Goal: Task Accomplishment & Management: Use online tool/utility

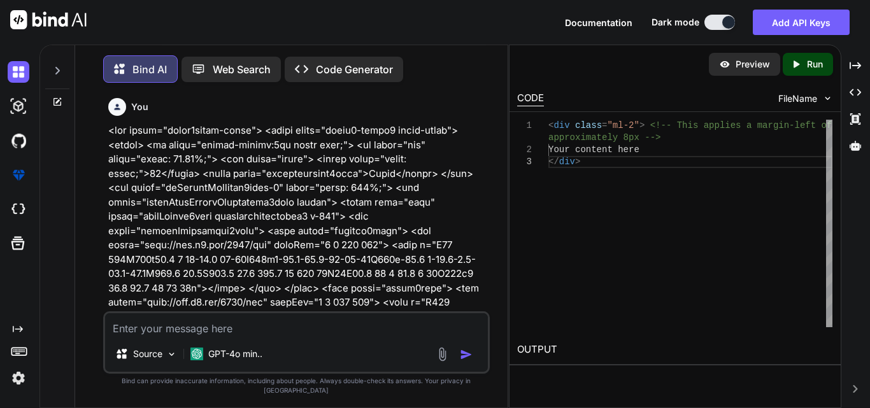
scroll to position [25076, 0]
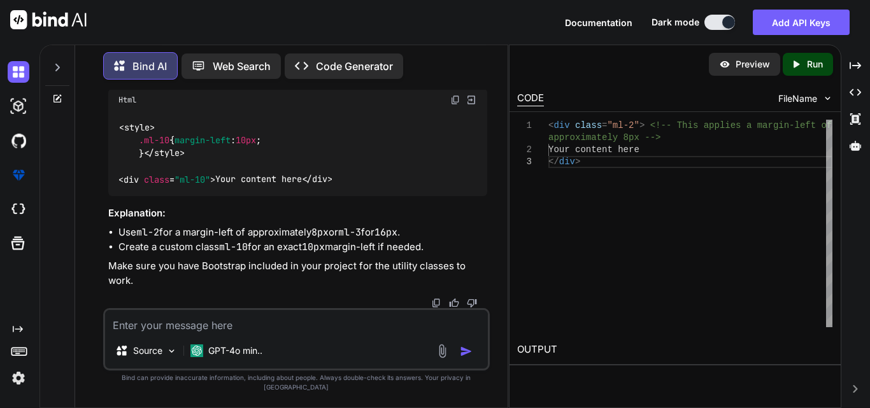
type textarea "<div class="col-2"> <label class="fontmaintainw2form">State</label> <div class=…"
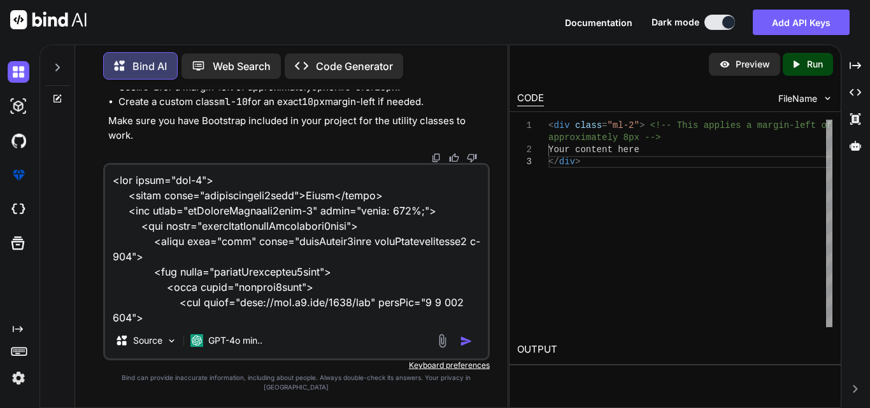
type textarea "x"
type textarea "<div class="col-2"> <label class="fontmaintainw2form">State</label> <div class=…"
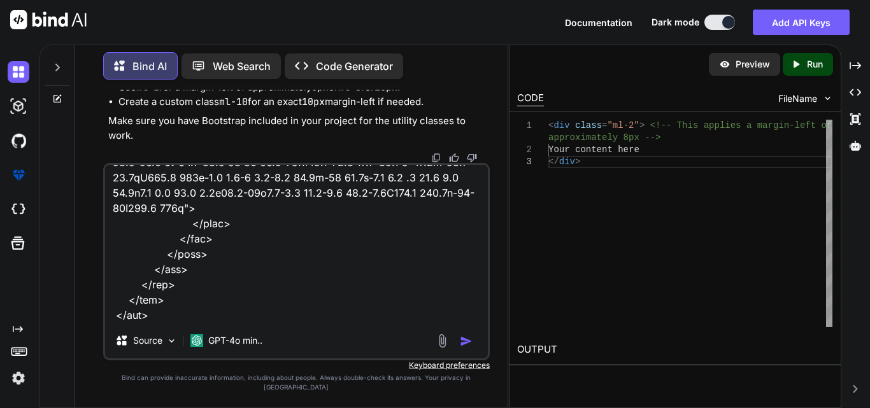
type textarea "x"
type textarea "<div class="col-2"> <label class="fontmaintainw2form">State</label> <div class=…"
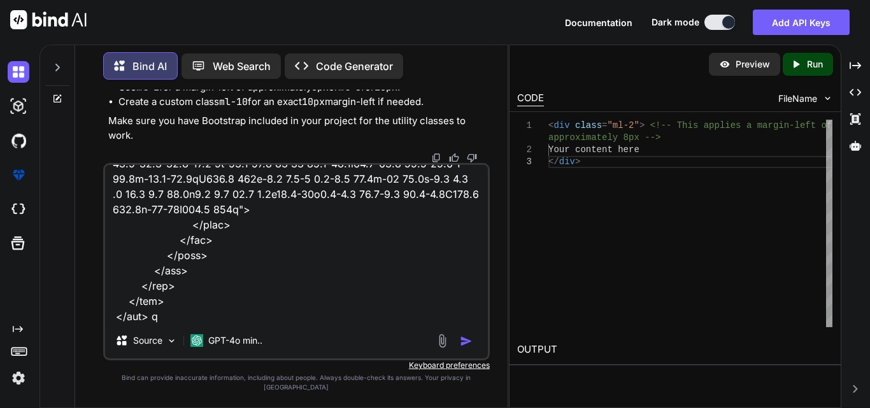
type textarea "x"
type textarea "<div class="col-2"> <label class="fontmaintainw2form">State</label> <div class=…"
type textarea "x"
type textarea "<div class="col-2"> <label class="fontmaintainw2form">State</label> <div class=…"
type textarea "x"
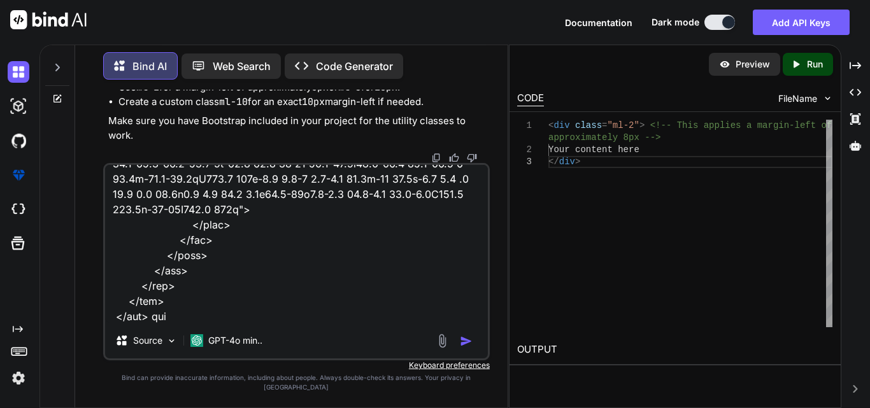
type textarea "<div class="col-2"> <label class="fontmaintainw2form">State</label> <div class=…"
type textarea "x"
type textarea "<div class="col-2"> <label class="fontmaintainw2form">State</label> <div class=…"
type textarea "x"
type textarea "<div class="col-2"> <label class="fontmaintainw2form">State</label> <div class=…"
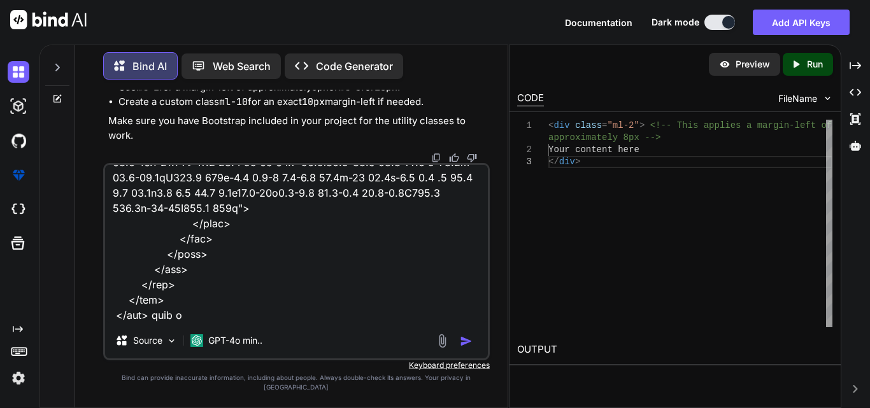
type textarea "x"
type textarea "<div class="col-2"> <label class="fontmaintainw2form">State</label> <div class=…"
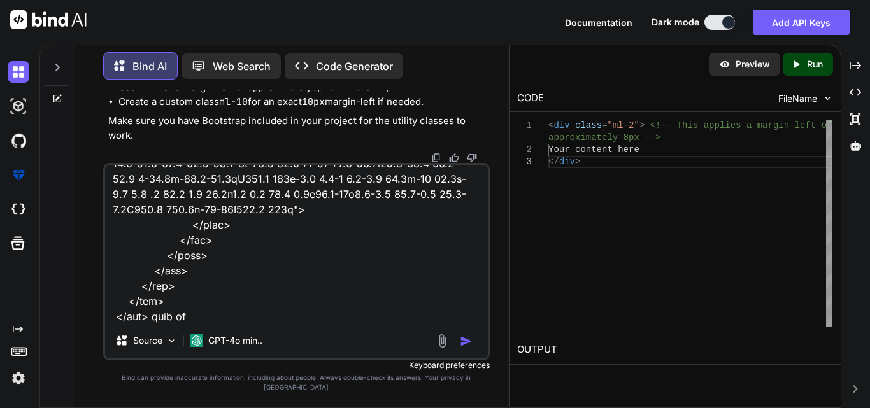
type textarea "x"
type textarea "<div class="col-2"> <label class="fontmaintainw2form">State</label> <div class=…"
type textarea "x"
type textarea "<div class="col-2"> <label class="fontmaintainw2form">State</label> <div class=…"
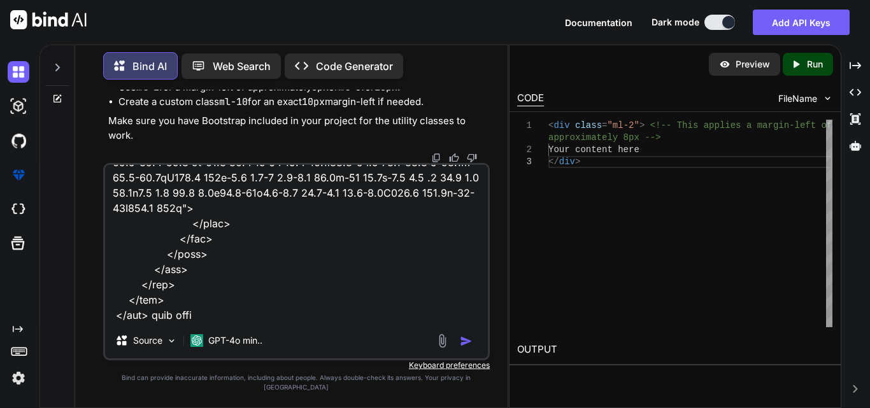
type textarea "x"
type textarea "<div class="col-2"> <label class="fontmaintainw2form">State</label> <div class=…"
type textarea "x"
type textarea "<div class="col-2"> <label class="fontmaintainw2form">State</label> <div class=…"
type textarea "x"
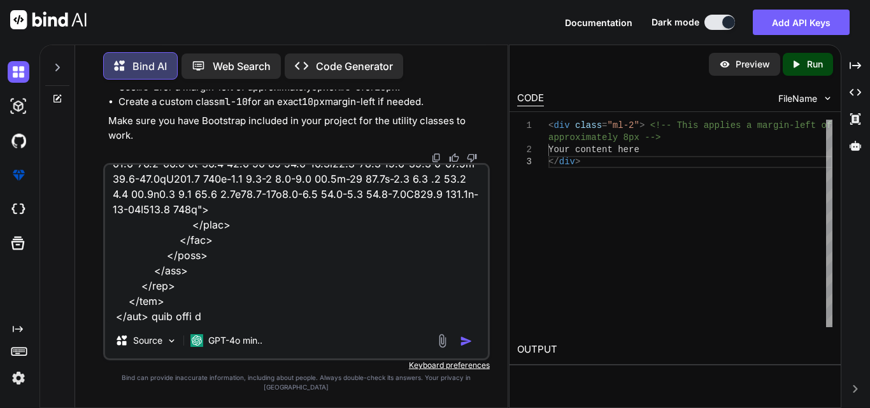
type textarea "<div class="col-2"> <label class="fontmaintainw2form">State</label> <div class=…"
type textarea "x"
type textarea "<div class="col-2"> <label class="fontmaintainw2form">State</label> <div class=…"
type textarea "x"
type textarea "<div class="col-2"> <label class="fontmaintainw2form">State</label> <div class=…"
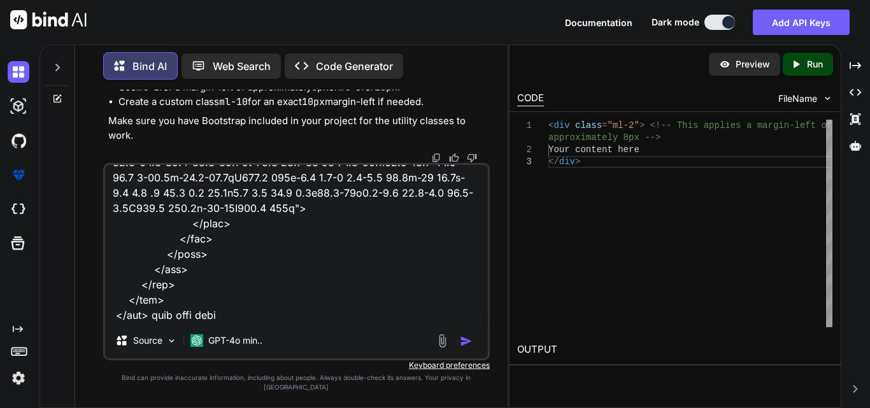
type textarea "x"
type textarea "<div class="col-2"> <label class="fontmaintainw2form">State</label> <div class=…"
type textarea "x"
type textarea "<div class="col-2"> <label class="fontmaintainw2form">State</label> <div class=…"
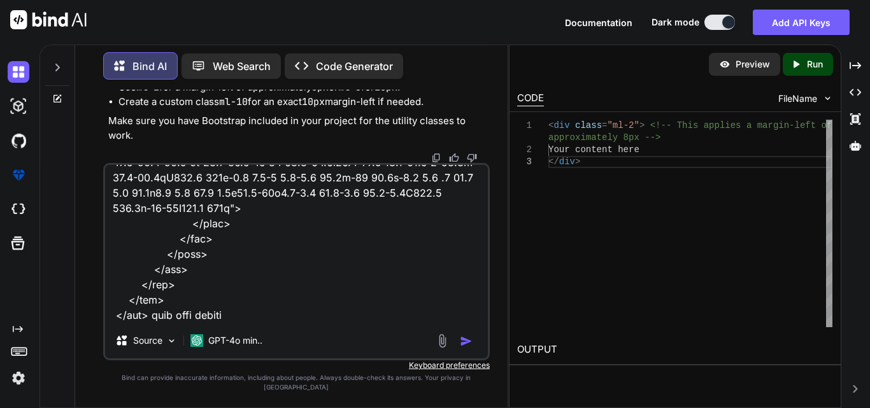
type textarea "x"
type textarea "<div class="col-2"> <label class="fontmaintainw2form">State</label> <div class=…"
type textarea "x"
type textarea "<div class="col-2"> <label class="fontmaintainw2form">State</label> <div class=…"
type textarea "x"
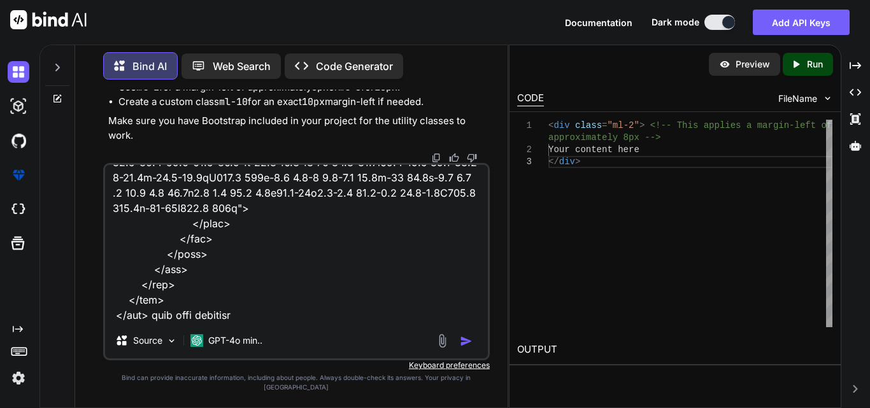
type textarea "<div class="col-2"> <label class="fontmaintainw2form">State</label> <div class=…"
type textarea "x"
type textarea "<div class="col-2"> <label class="fontmaintainw2form">State</label> <div class=…"
type textarea "x"
type textarea "<div class="col-2"> <label class="fontmaintainw2form">State</label> <div class=…"
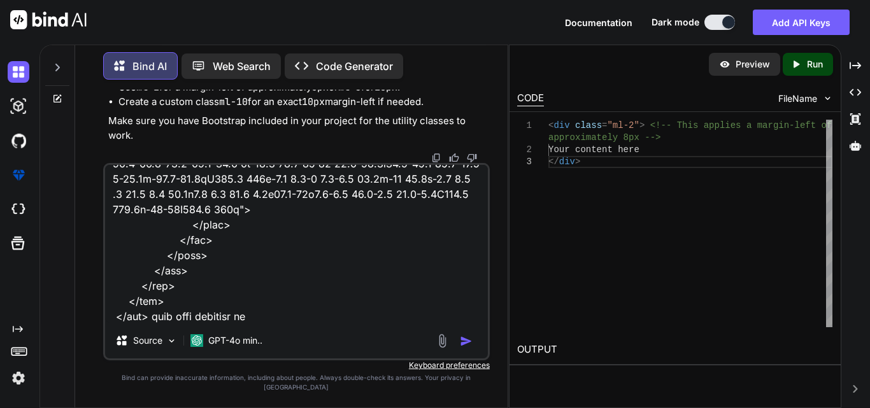
type textarea "x"
type textarea "<div class="col-2"> <label class="fontmaintainw2form">State</label> <div class=…"
type textarea "x"
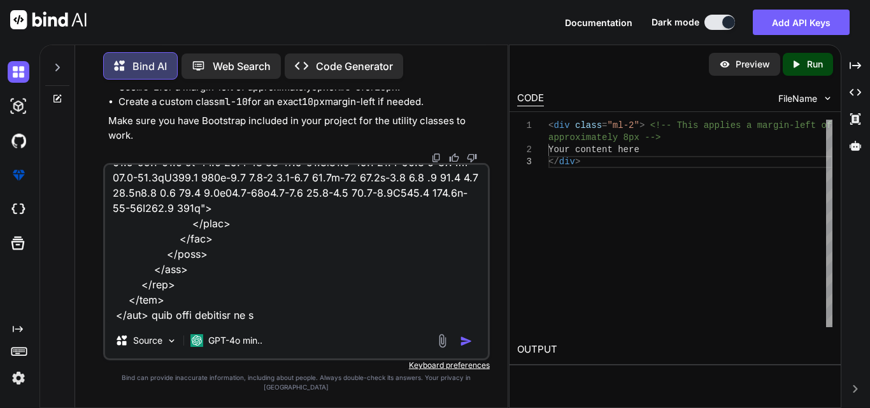
type textarea "<div class="col-2"> <label class="fontmaintainw2form">State</label> <div class=…"
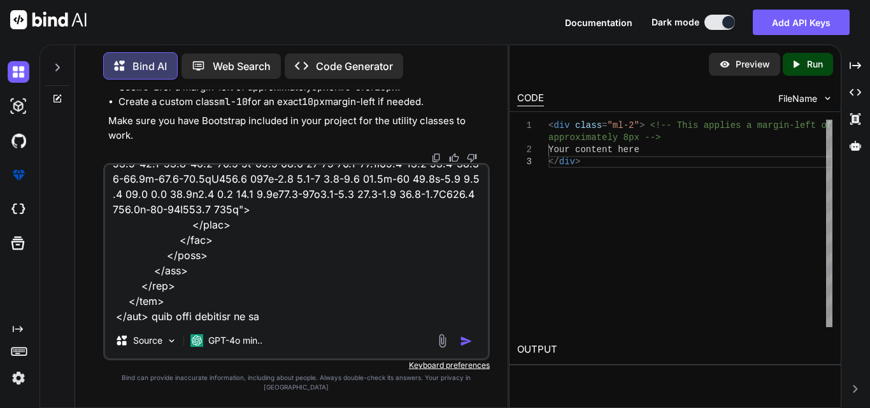
type textarea "x"
type textarea "<div class="col-2"> <label class="fontmaintainw2form">State</label> <div class=…"
type textarea "x"
type textarea "<div class="col-2"> <label class="fontmaintainw2form">State</label> <div class=…"
type textarea "x"
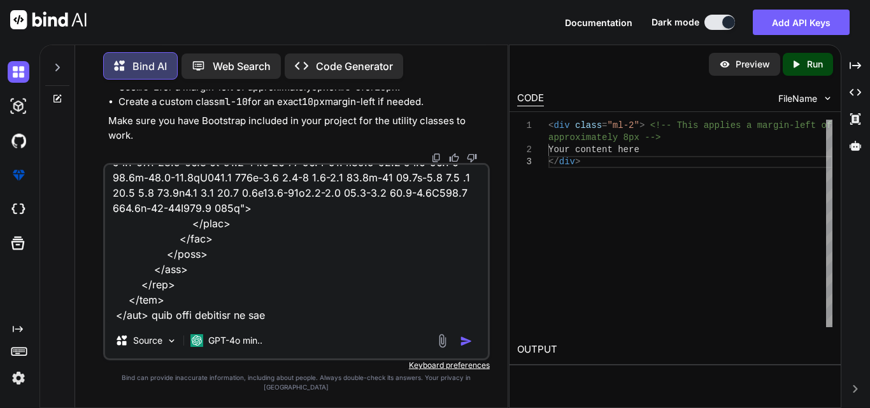
type textarea "<div class="col-2"> <label class="fontmaintainw2form">State</label> <div class=…"
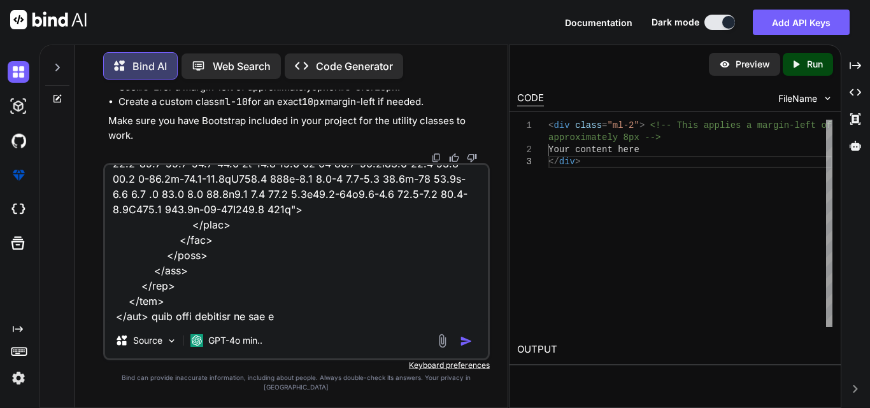
type textarea "x"
type textarea "<div class="col-2"> <label class="fontmaintainw2form">State</label> <div class=…"
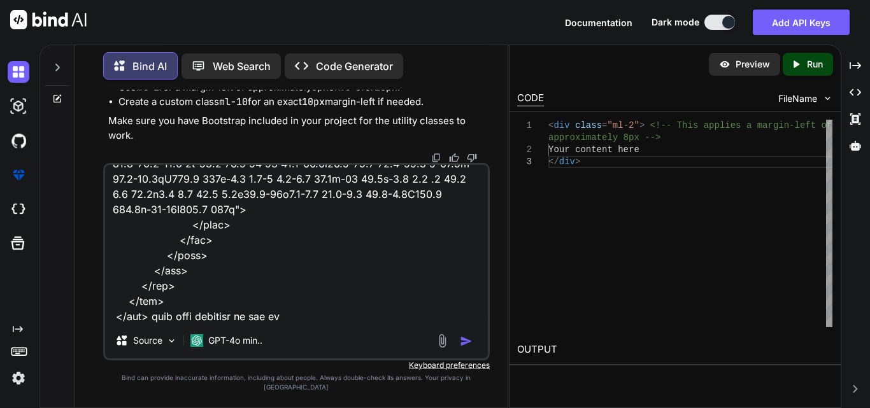
type textarea "x"
type textarea "<div class="col-2"> <label class="fontmaintainw2form">State</label> <div class=…"
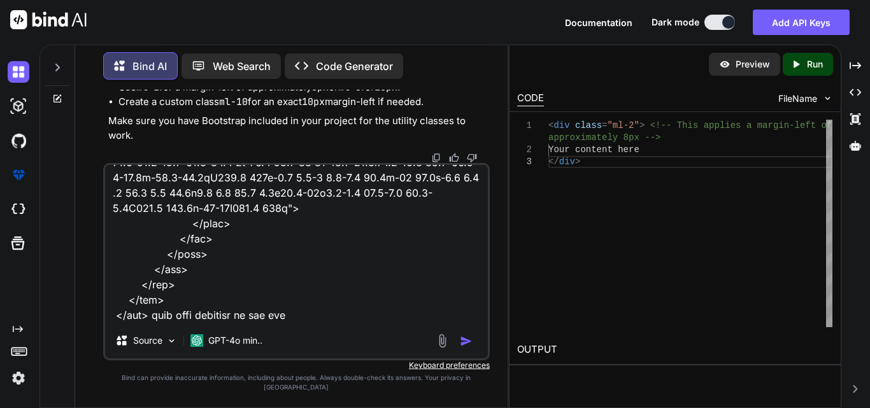
type textarea "x"
type textarea "<div class="col-2"> <label class="fontmaintainw2form">State</label> <div class=…"
type textarea "x"
type textarea "<div class="col-2"> <label class="fontmaintainw2form">State</label> <div class=…"
type textarea "x"
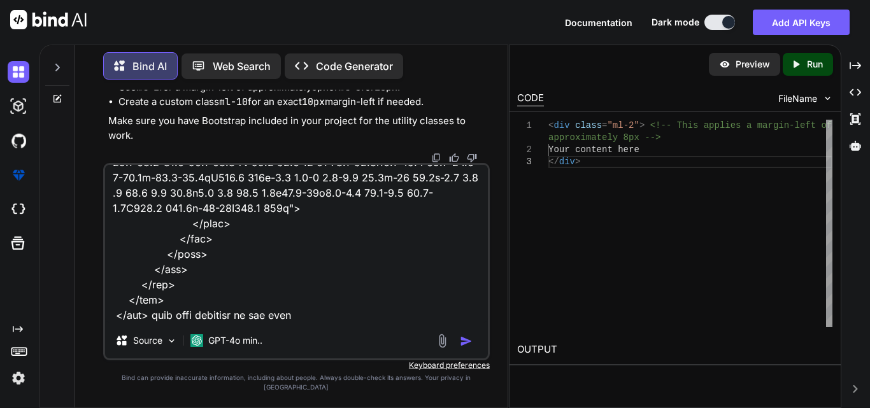
type textarea "<div class="col-2"> <label class="fontmaintainw2form">State</label> <div class=…"
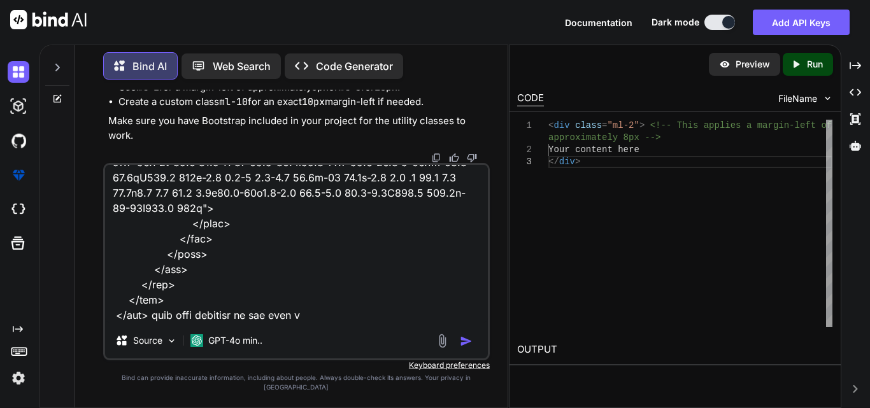
type textarea "x"
type textarea "<div class="col-2"> <label class="fontmaintainw2form">State</label> <div class=…"
type textarea "x"
type textarea "<div class="col-2"> <label class="fontmaintainw2form">State</label> <div class=…"
type textarea "x"
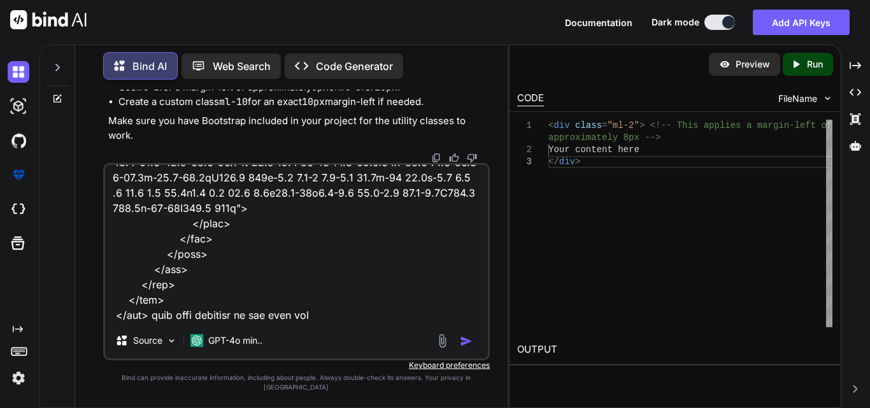
type textarea "<div class="col-2"> <label class="fontmaintainw2form">State</label> <div class=…"
type textarea "x"
type textarea "<div class="col-2"> <label class="fontmaintainw2form">State</label> <div class=…"
type textarea "x"
type textarea "<div class="col-2"> <label class="fontmaintainw2form">State</label> <div class=…"
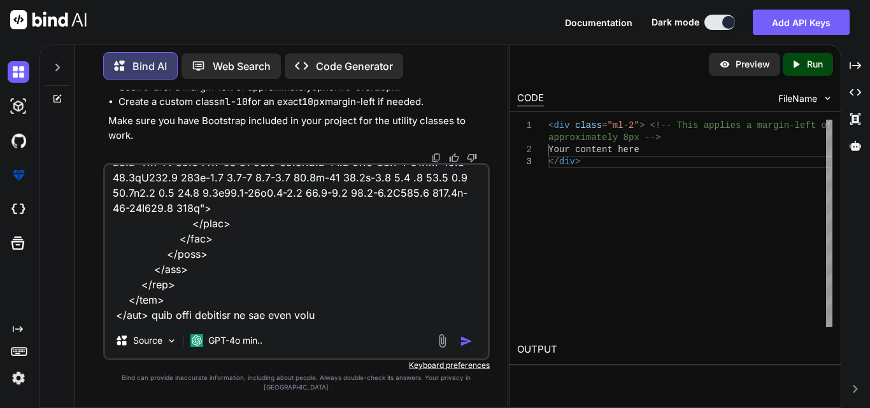
type textarea "x"
type textarea "<div class="col-2"> <label class="fontmaintainw2form">State</label> <div class=…"
type textarea "x"
type textarea "<div class="col-2"> <label class="fontmaintainw2form">State</label> <div class=…"
type textarea "x"
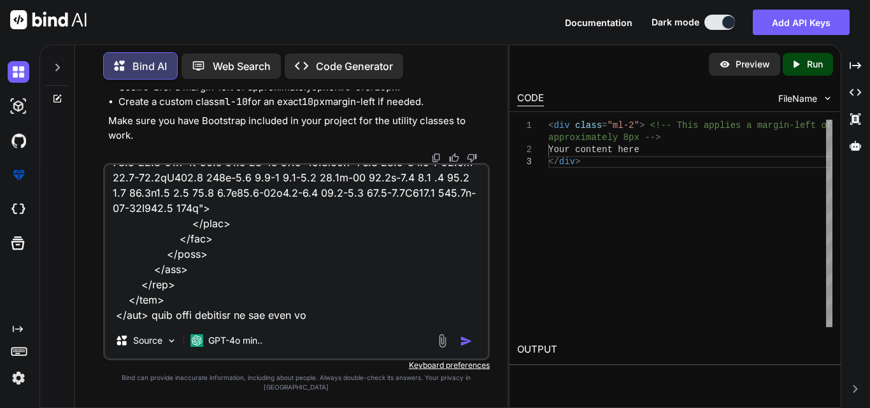
type textarea "<div class="col-2"> <label class="fontmaintainw2form">State</label> <div class=…"
type textarea "x"
type textarea "<div class="col-2"> <label class="fontmaintainw2form">State</label> <div class=…"
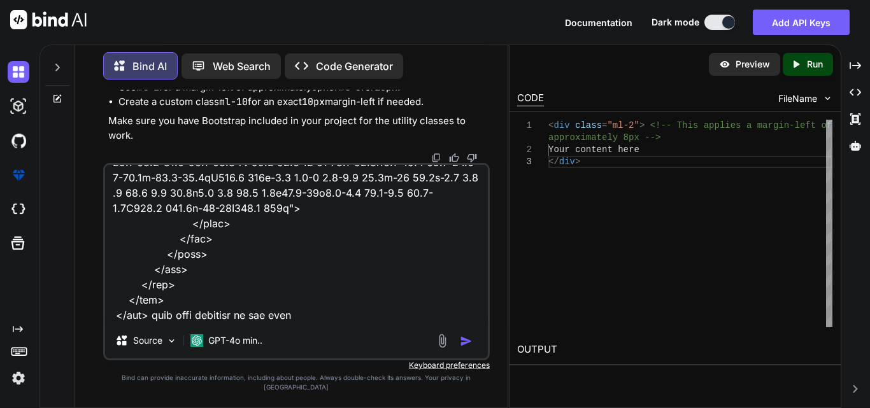
type textarea "x"
type textarea "<div class="col-2"> <label class="fontmaintainw2form">State</label> <div class=…"
type textarea "x"
type textarea "<div class="col-2"> <label class="fontmaintainw2form">State</label> <div class=…"
type textarea "x"
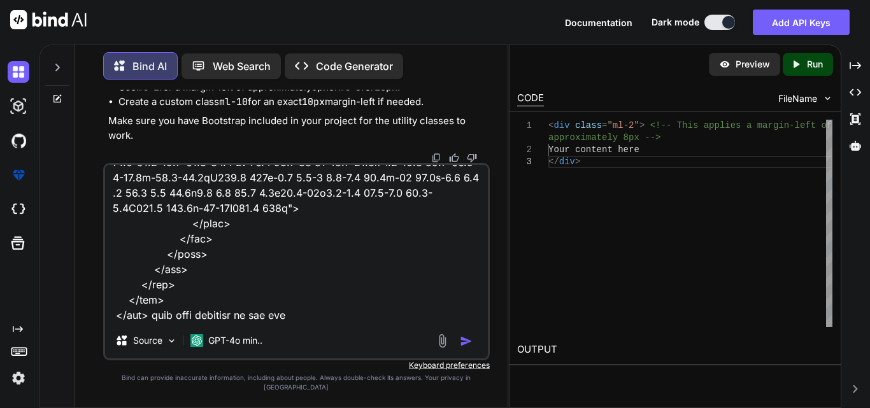
type textarea "<div class="col-2"> <label class="fontmaintainw2form">State</label> <div class=…"
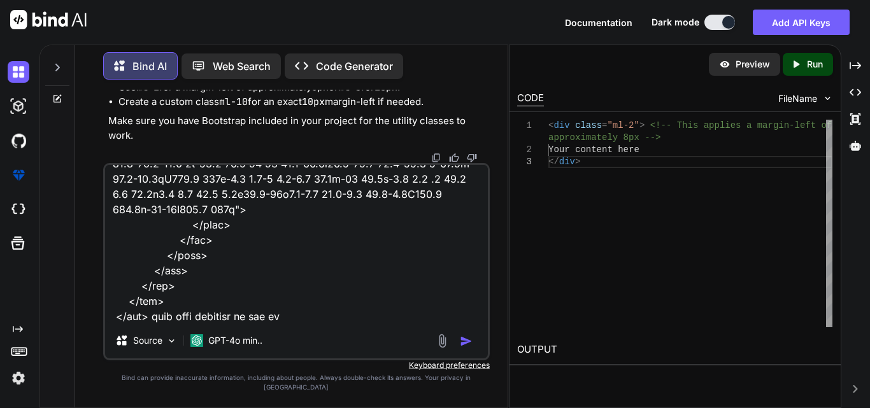
type textarea "x"
type textarea "<div class="col-2"> <label class="fontmaintainw2form">State</label> <div class=…"
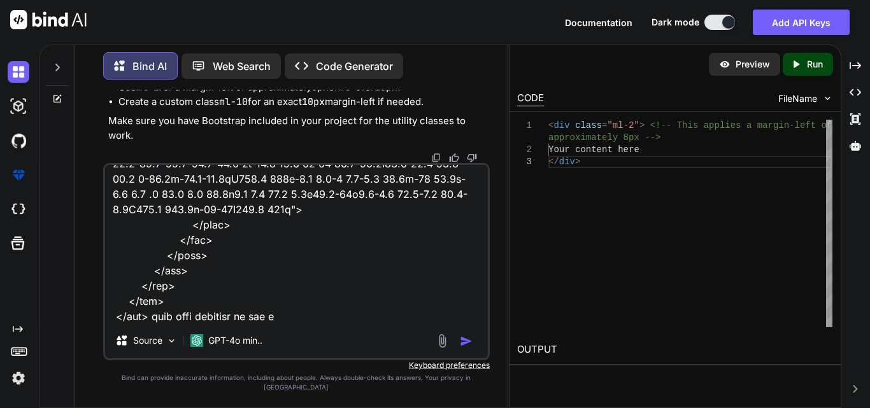
type textarea "x"
type textarea "<div class="col-2"> <label class="fontmaintainw2form">State</label> <div class=…"
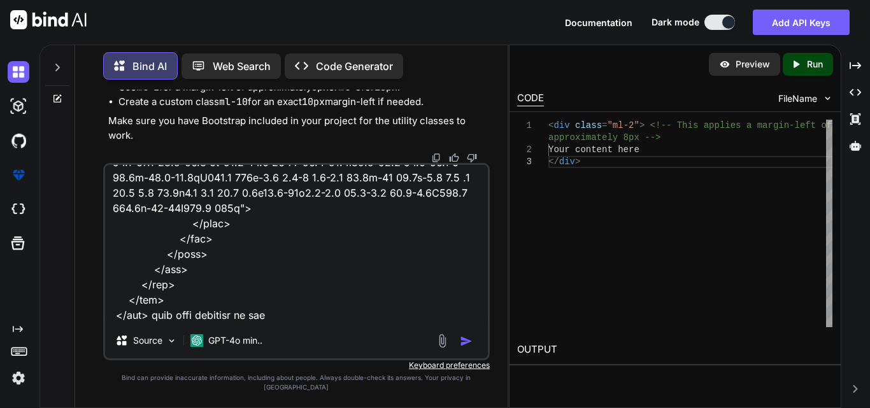
type textarea "x"
type textarea "<div class="col-2"> <label class="fontmaintainw2form">State</label> <div class=…"
type textarea "x"
type textarea "<div class="col-2"> <label class="fontmaintainw2form">State</label> <div class=…"
type textarea "x"
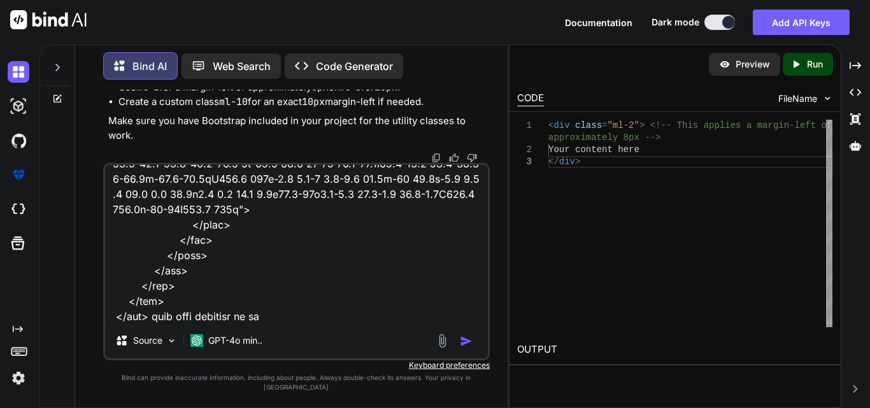
type textarea "<div class="col-2"> <label class="fontmaintainw2form">State</label> <div class=…"
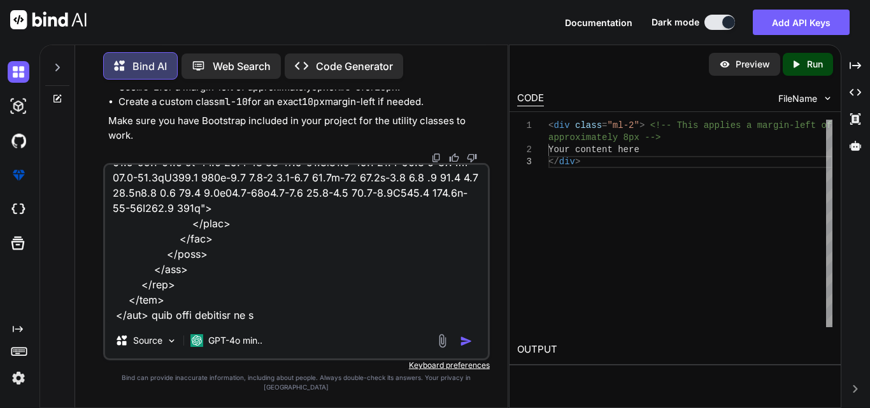
type textarea "x"
type textarea "<div class="col-2"> <label class="fontmaintainw2form">State</label> <div class=…"
type textarea "x"
type textarea "<div class="col-2"> <label class="fontmaintainw2form">State</label> <div class=…"
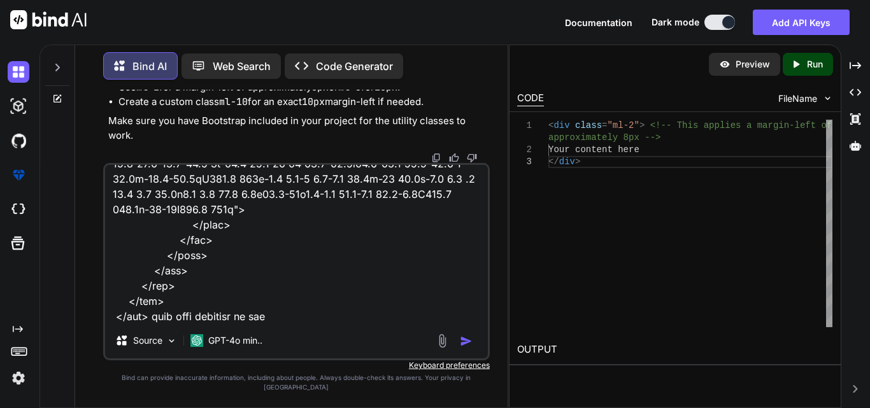
type textarea "x"
type textarea "<div class="col-2"> <label class="fontmaintainw2form">State</label> <div class=…"
type textarea "x"
type textarea "<div class="col-2"> <label class="fontmaintainw2form">State</label> <div class=…"
type textarea "x"
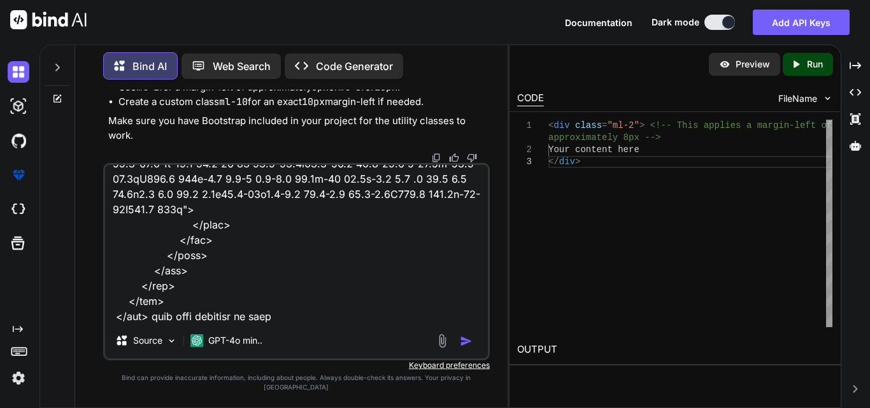
type textarea "<div class="col-2"> <label class="fontmaintainw2form">State</label> <div class=…"
type textarea "x"
type textarea "<div class="col-2"> <label class="fontmaintainw2form">State</label> <div class=…"
type textarea "x"
type textarea "<div class="col-2"> <label class="fontmaintainw2form">State</label> <div class=…"
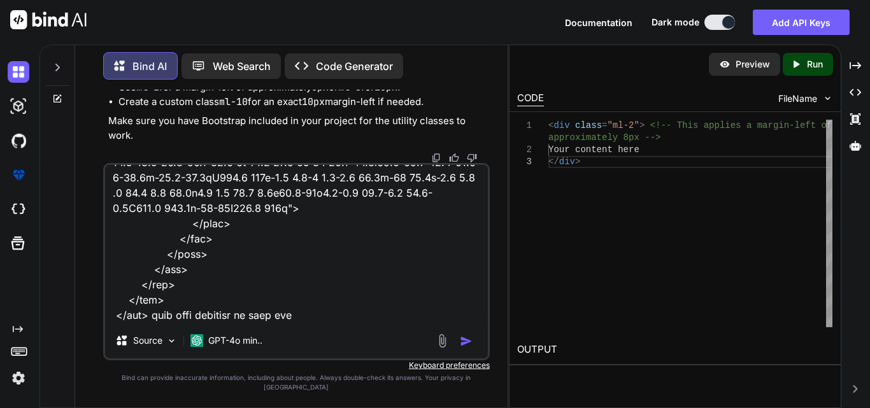
type textarea "x"
type textarea "<div class="col-2"> <label class="fontmaintainw2form">State</label> <div class=…"
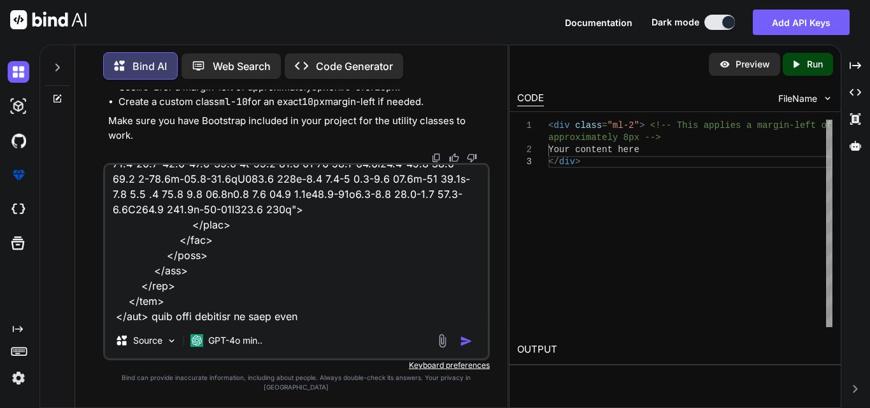
type textarea "x"
type textarea "<div class="col-2"> <label class="fontmaintainw2form">State</label> <div class=…"
type textarea "x"
type textarea "<div class="col-2"> <label class="fontmaintainw2form">State</label> <div class=…"
type textarea "x"
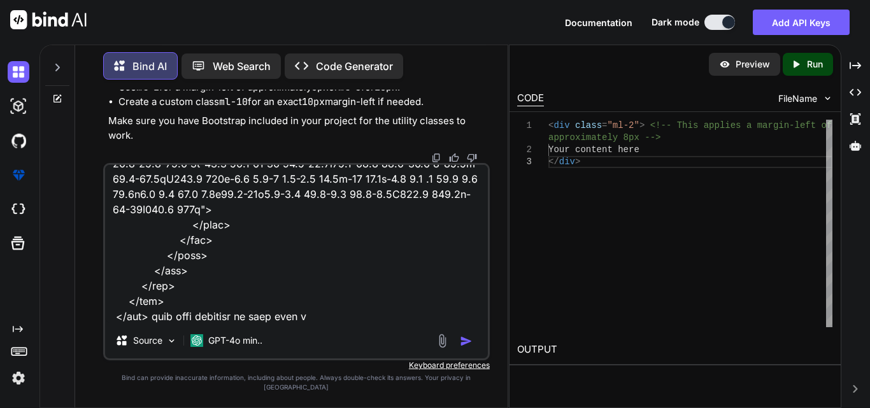
type textarea "<div class="col-2"> <label class="fontmaintainw2form">State</label> <div class=…"
type textarea "x"
type textarea "<div class="col-2"> <label class="fontmaintainw2form">State</label> <div class=…"
type textarea "x"
type textarea "<div class="col-2"> <label class="fontmaintainw2form">State</label> <div class=…"
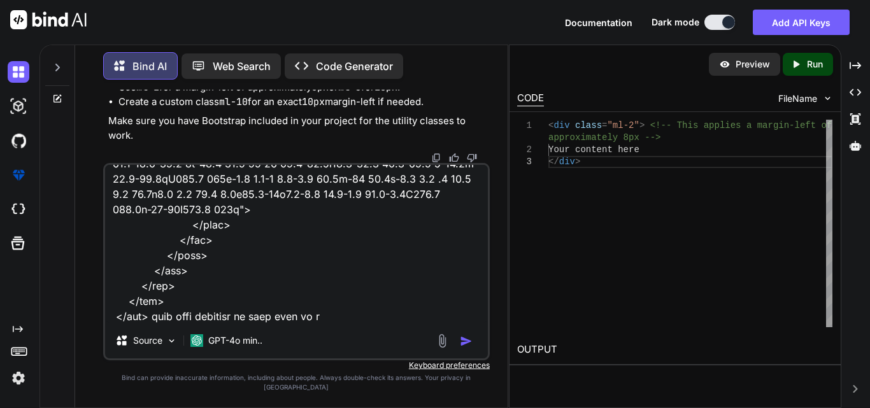
type textarea "x"
type textarea "<div class="col-2"> <label class="fontmaintainw2form">State</label> <div class=…"
type textarea "x"
type textarea "<div class="col-2"> <label class="fontmaintainw2form">State</label> <div class=…"
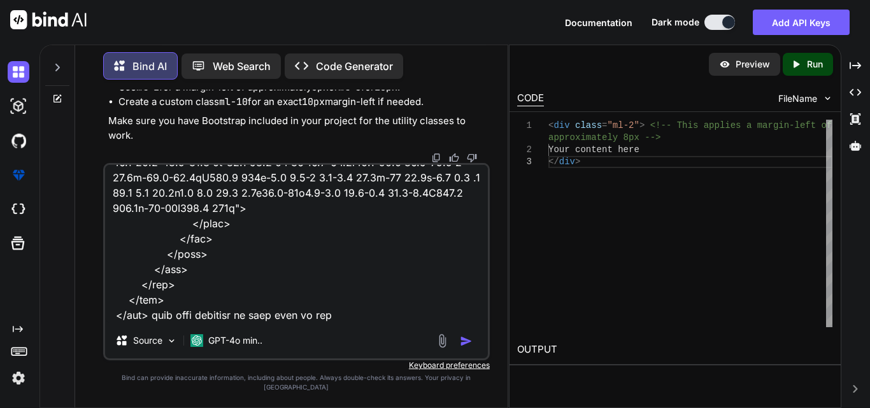
type textarea "x"
type textarea "<div class="col-2"> <label class="fontmaintainw2form">State</label> <div class=…"
type textarea "x"
type textarea "<div class="col-2"> <label class="fontmaintainw2form">State</label> <div class=…"
type textarea "x"
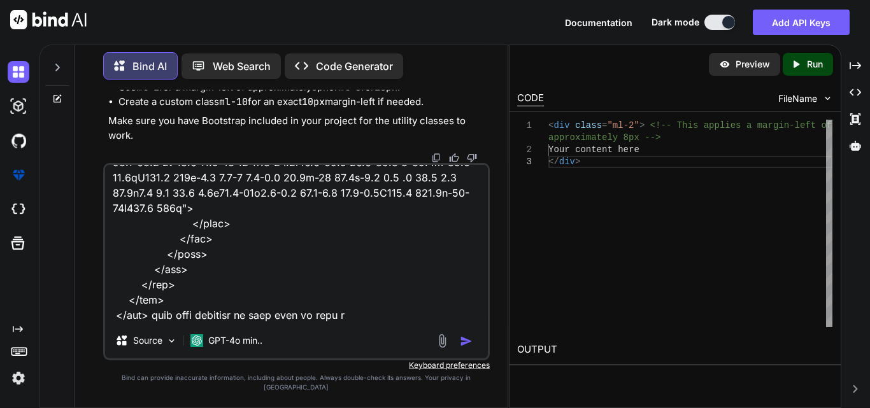
type textarea "<div class="col-2"> <label class="fontmaintainw2form">State</label> <div class=…"
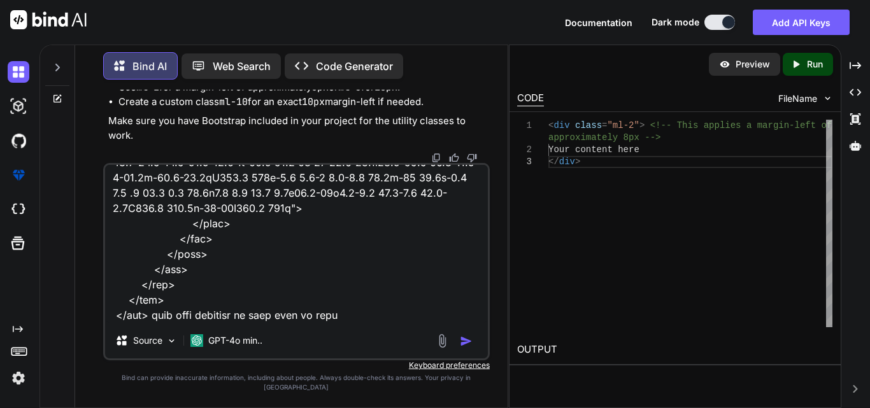
type textarea "x"
type textarea "<div class="col-2"> <label class="fontmaintainw2form">State</label> <div class=…"
type textarea "x"
type textarea "<div class="col-2"> <label class="fontmaintainw2form">State</label> <div class=…"
type textarea "x"
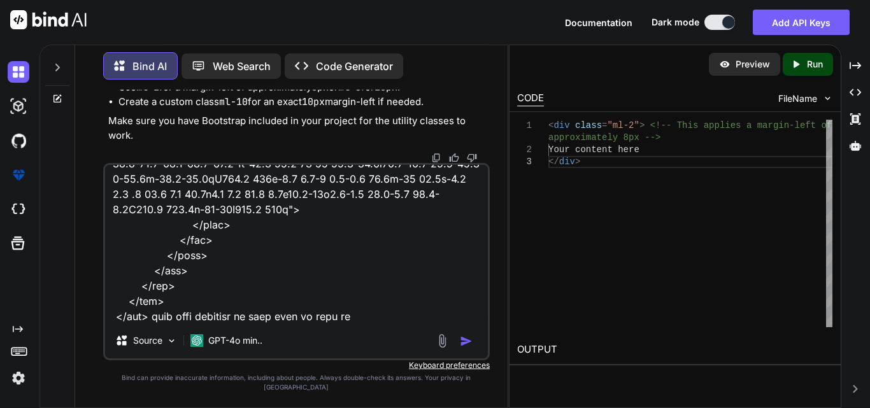
type textarea "<div class="col-2"> <label class="fontmaintainw2form">State</label> <div class=…"
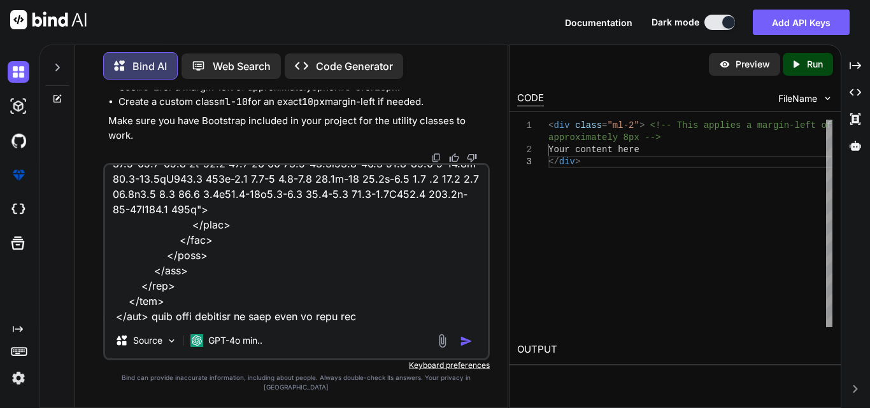
type textarea "x"
type textarea "<div class="col-2"> <label class="fontmaintainw2form">State</label> <div class=…"
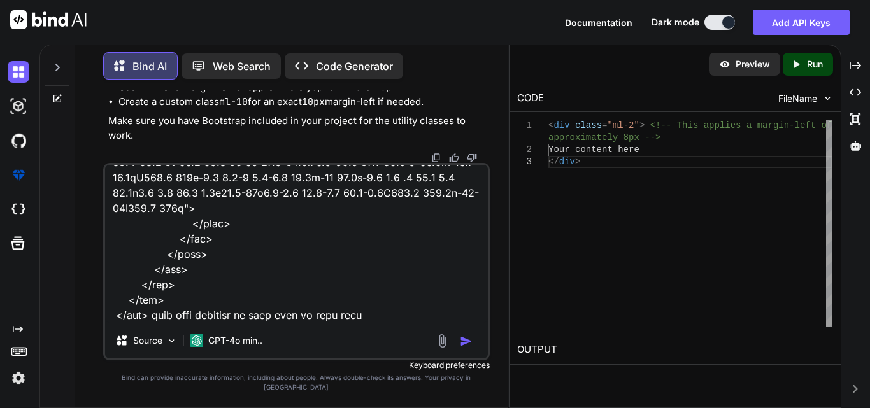
type textarea "x"
type textarea "<div class="col-2"> <label class="fontmaintainw2form">State</label> <div class=…"
type textarea "x"
type textarea "<div class="col-2"> <label class="fontmaintainw2form">State</label> <div class=…"
type textarea "x"
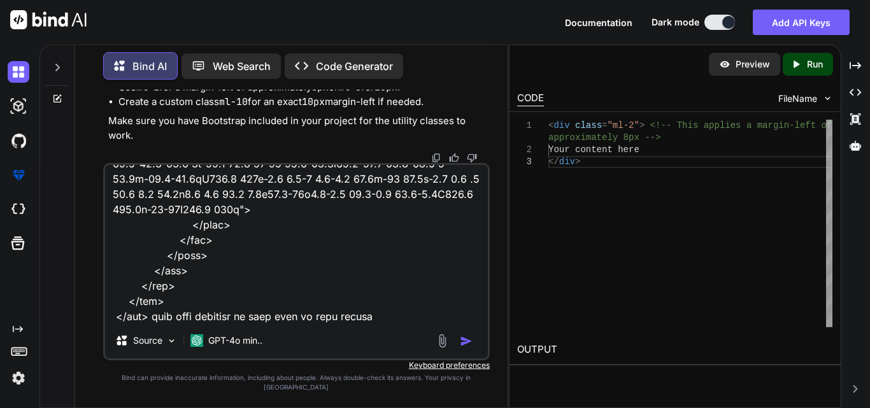
type textarea "<div class="col-2"> <label class="fontmaintainw2form">State</label> <div class=…"
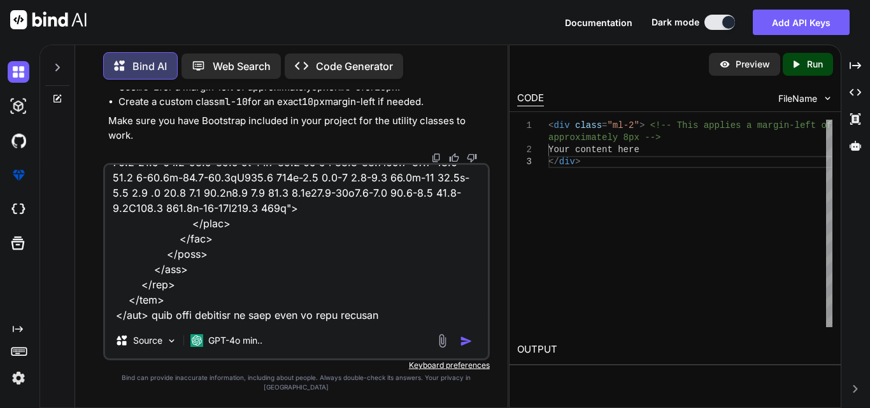
type textarea "x"
type textarea "<div class="col-2"> <label class="fontmaintainw2form">State</label> <div class=…"
click at [165, 323] on textarea at bounding box center [296, 244] width 383 height 158
type textarea "x"
type textarea "<div class="col-2"> <label class="fontmaintainw2form">State</label> <div class=…"
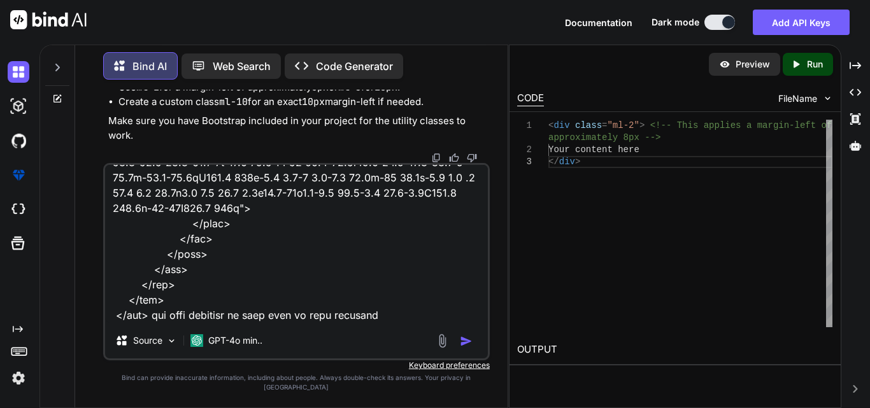
type textarea "x"
type textarea "<div class="col-2"> <label class="fontmaintainw2form">State</label> <div class=…"
type textarea "x"
type textarea "<div class="col-2"> <label class="fontmaintainw2form">State</label> <div class=…"
type textarea "x"
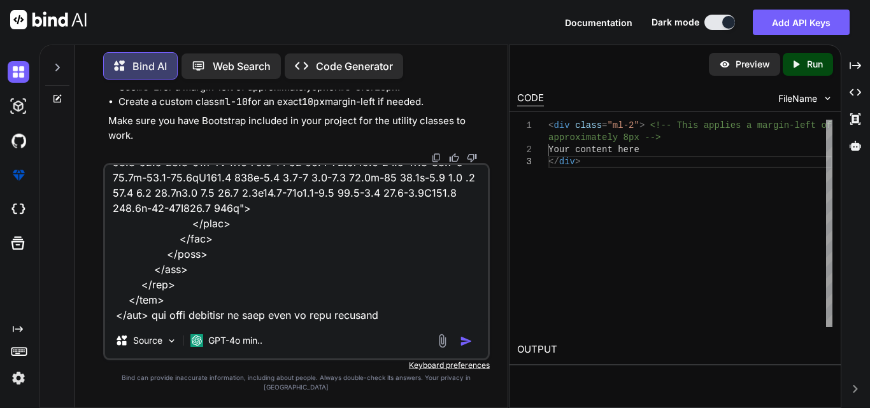
type textarea "<div class="col-2"> <label class="fontmaintainw2form">State</label> <div class=…"
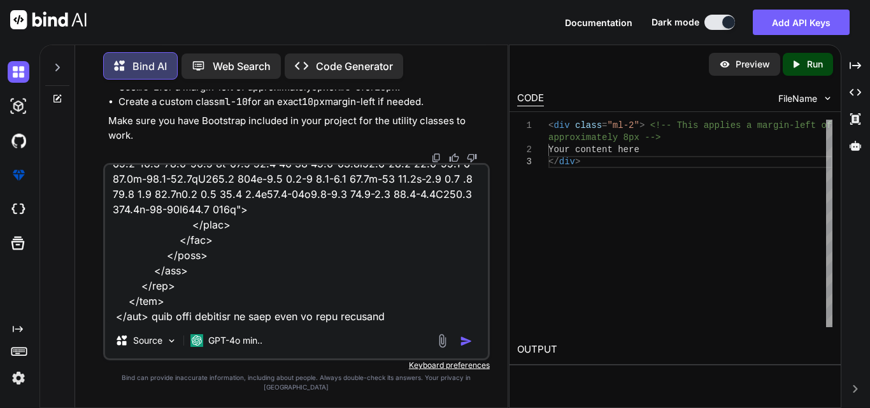
type textarea "x"
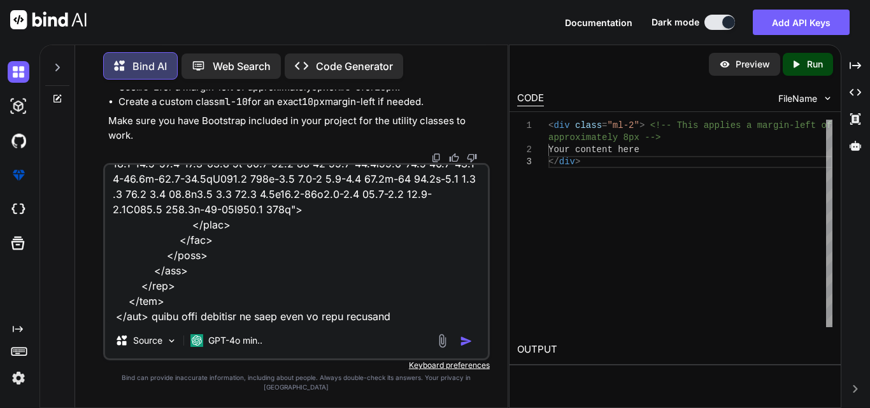
click at [398, 323] on textarea at bounding box center [296, 244] width 383 height 158
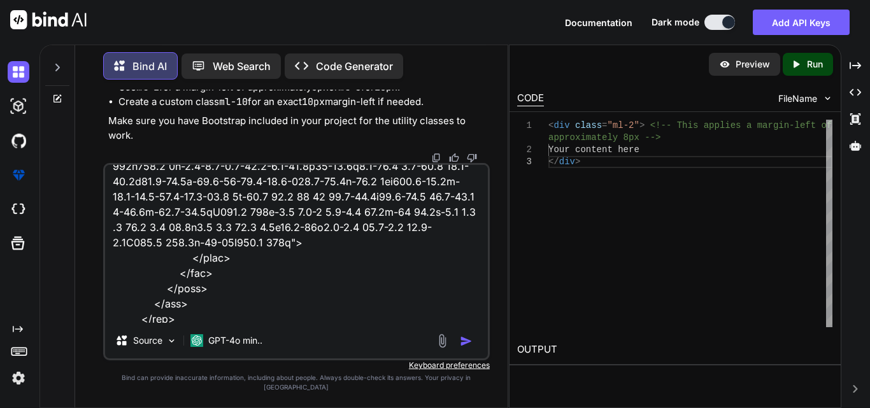
scroll to position [384, 0]
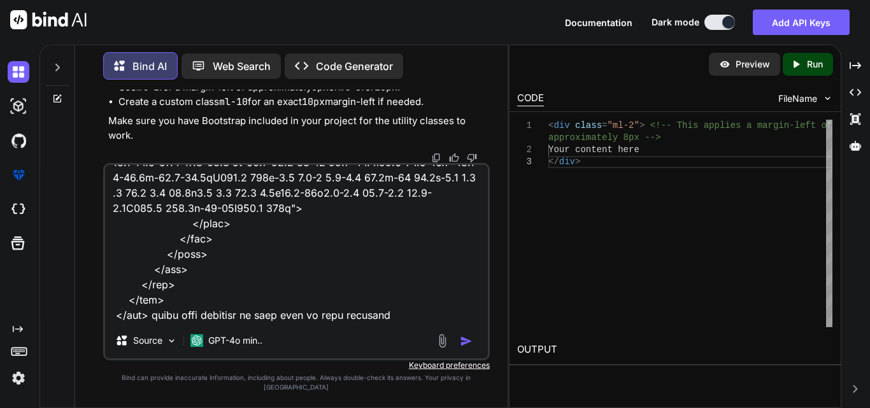
click at [414, 321] on textarea at bounding box center [296, 244] width 383 height 158
type textarea "<div class="col-2"> <label class="fontmaintainw2form">State</label> <div class=…"
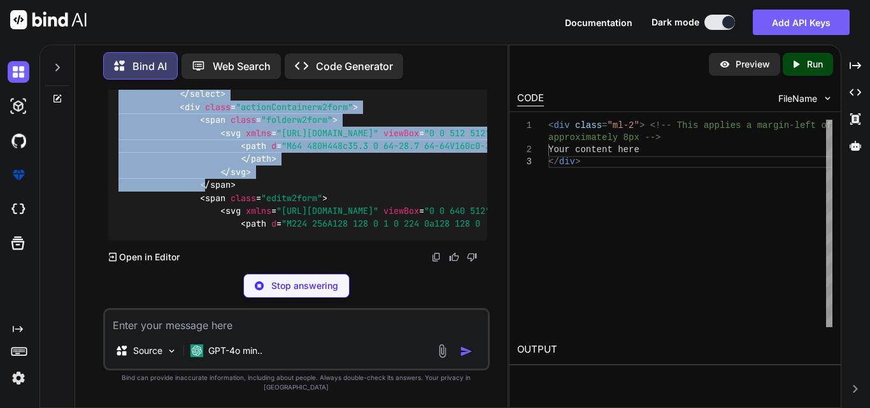
scroll to position [26622, 0]
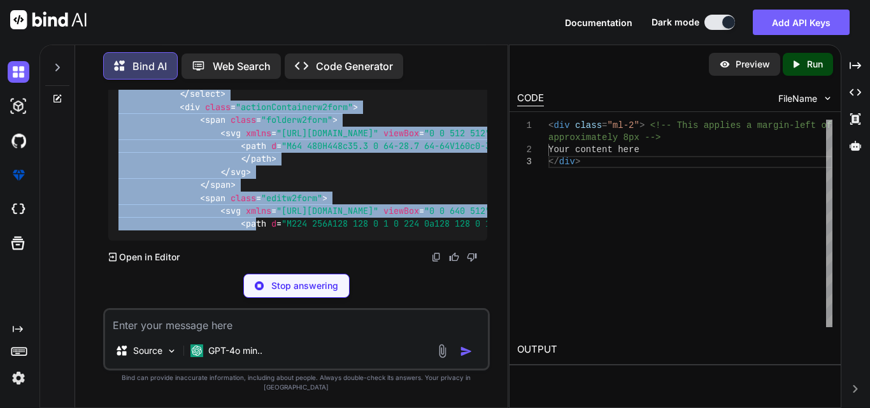
drag, startPoint x: 115, startPoint y: 145, endPoint x: 256, endPoint y: 229, distance: 163.5
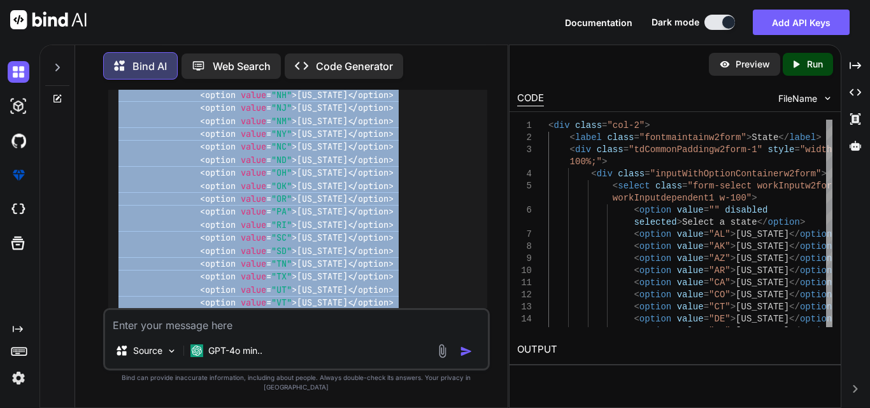
scroll to position [25731, 0]
drag, startPoint x: 155, startPoint y: 129, endPoint x: 116, endPoint y: 258, distance: 135.5
click at [116, 258] on div "< div class = "col-2" > < label class = "fontmaintainw2form" > State </ label >…" at bounding box center [297, 132] width 379 height 981
copy code "< div class = "col-2" > < label class = "fontmaintainw2form" > State </ label >…"
